Goal: Browse casually

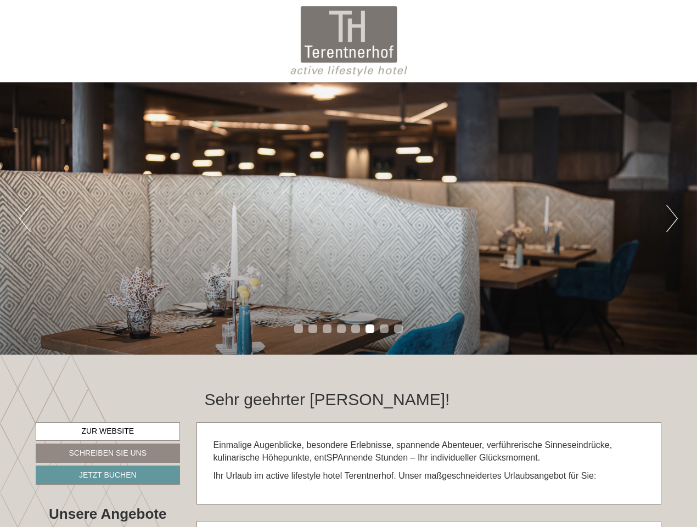
click at [349, 263] on div "Previous Next 1 2 3 4 5 6 7 8" at bounding box center [348, 218] width 697 height 272
click at [25, 218] on button "Previous" at bounding box center [25, 218] width 12 height 27
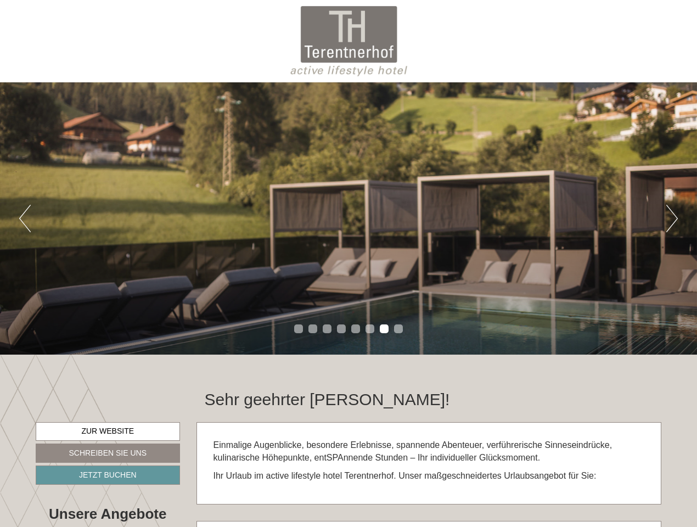
click at [349, 218] on div "Previous Next 1 2 3 4 5 6 7 8" at bounding box center [348, 218] width 697 height 272
click at [672, 218] on button "Next" at bounding box center [672, 218] width 12 height 27
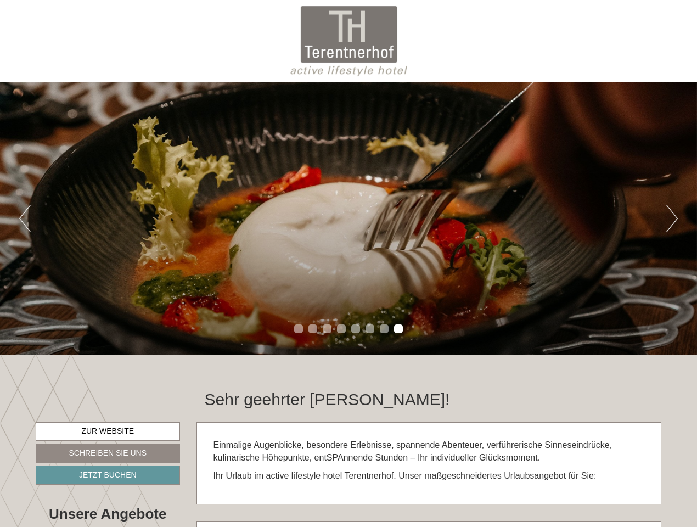
click at [299, 329] on li "1" at bounding box center [298, 328] width 9 height 9
click at [313, 329] on li "2" at bounding box center [312, 328] width 9 height 9
click at [327, 329] on li "3" at bounding box center [327, 328] width 9 height 9
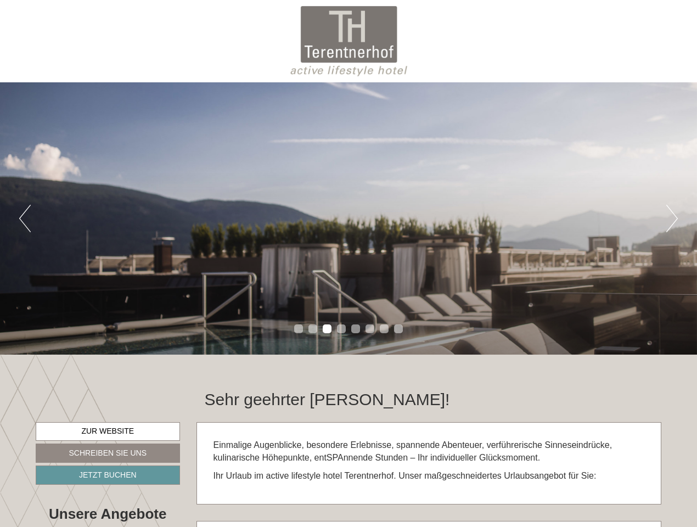
click at [341, 329] on li "4" at bounding box center [341, 328] width 9 height 9
click at [356, 329] on li "5" at bounding box center [355, 328] width 9 height 9
click at [370, 329] on li "6" at bounding box center [370, 328] width 9 height 9
